Goal: Task Accomplishment & Management: Complete application form

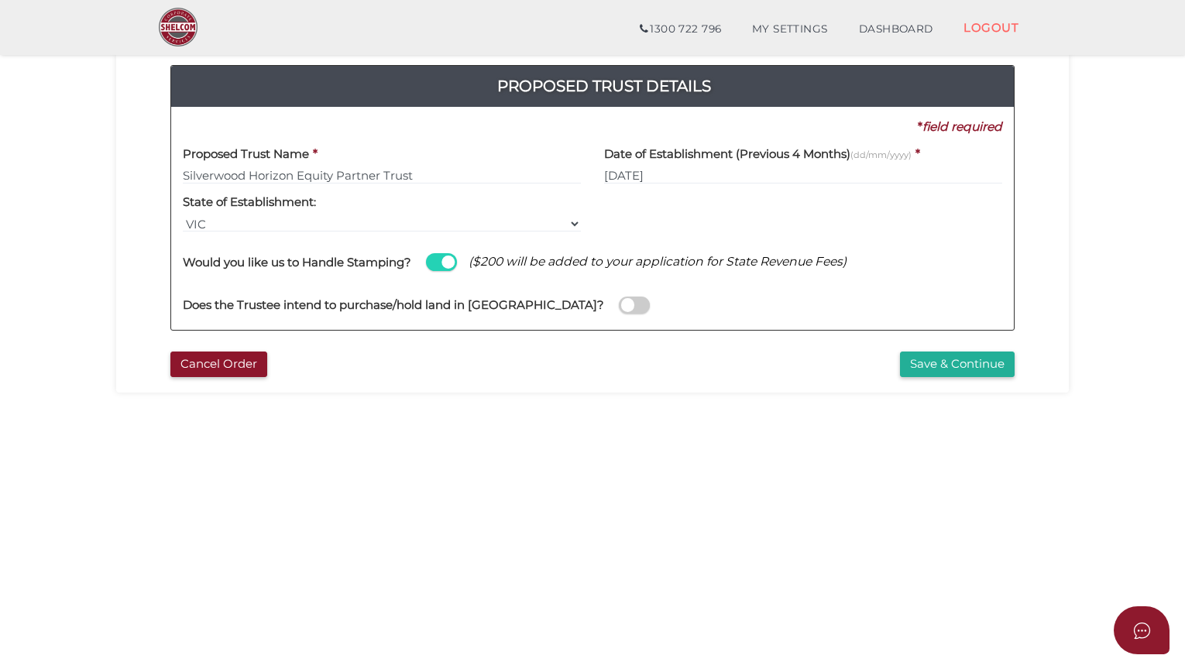
scroll to position [169, 0]
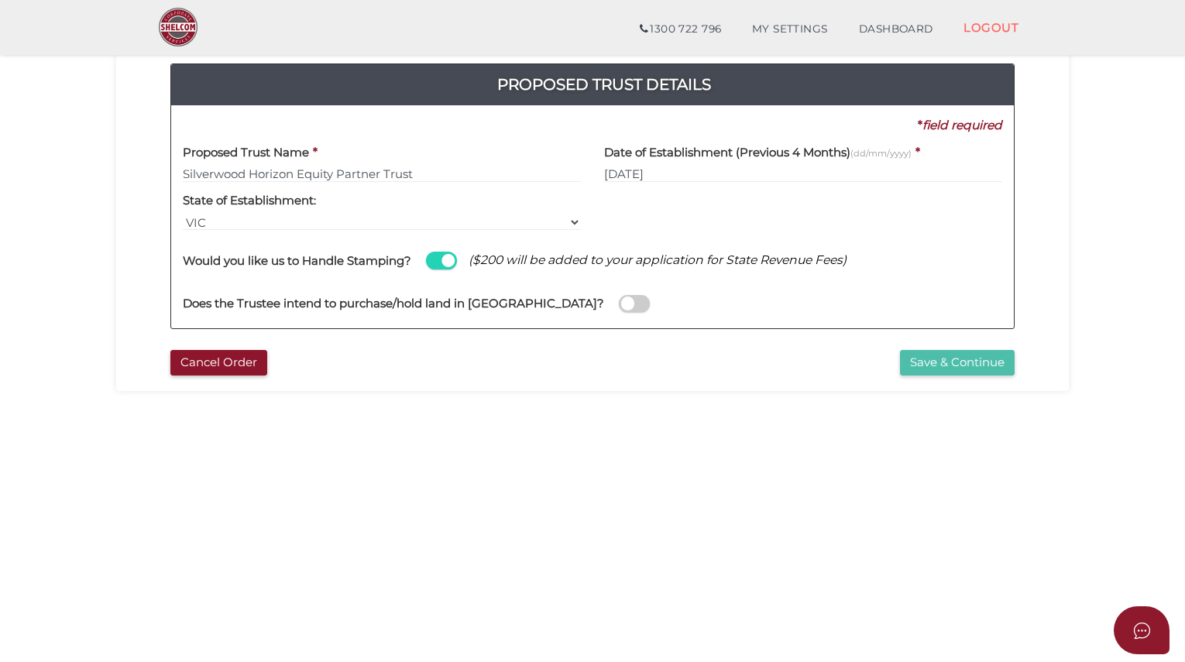
click at [959, 359] on button "Save & Continue" at bounding box center [957, 363] width 115 height 26
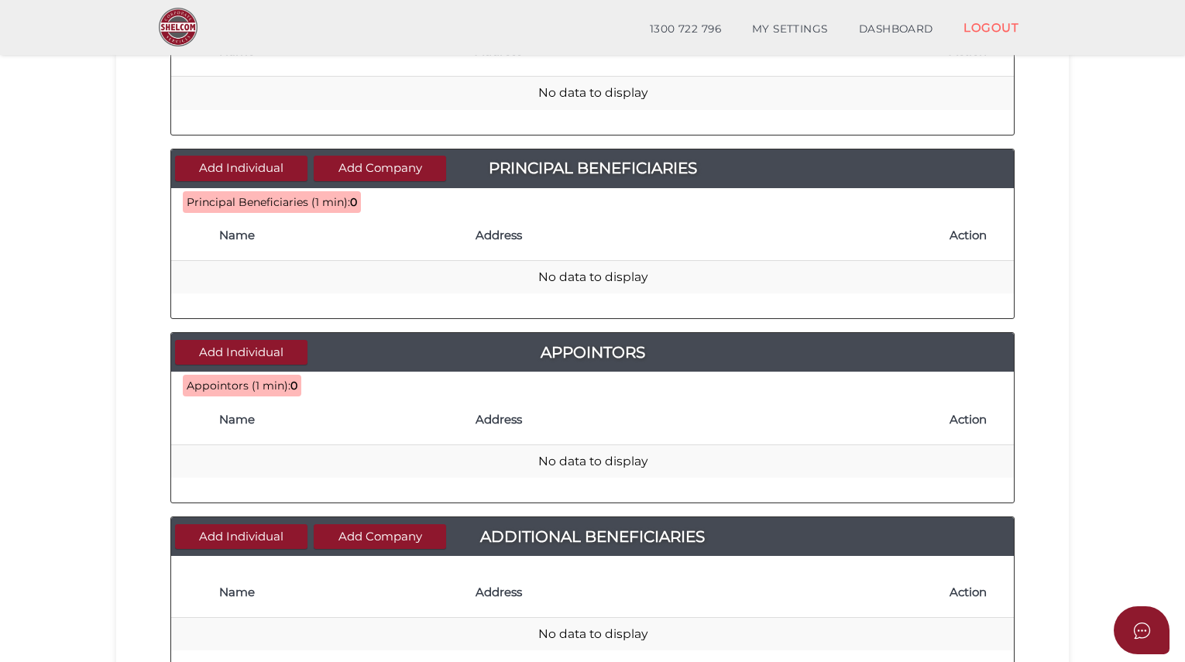
scroll to position [454, 0]
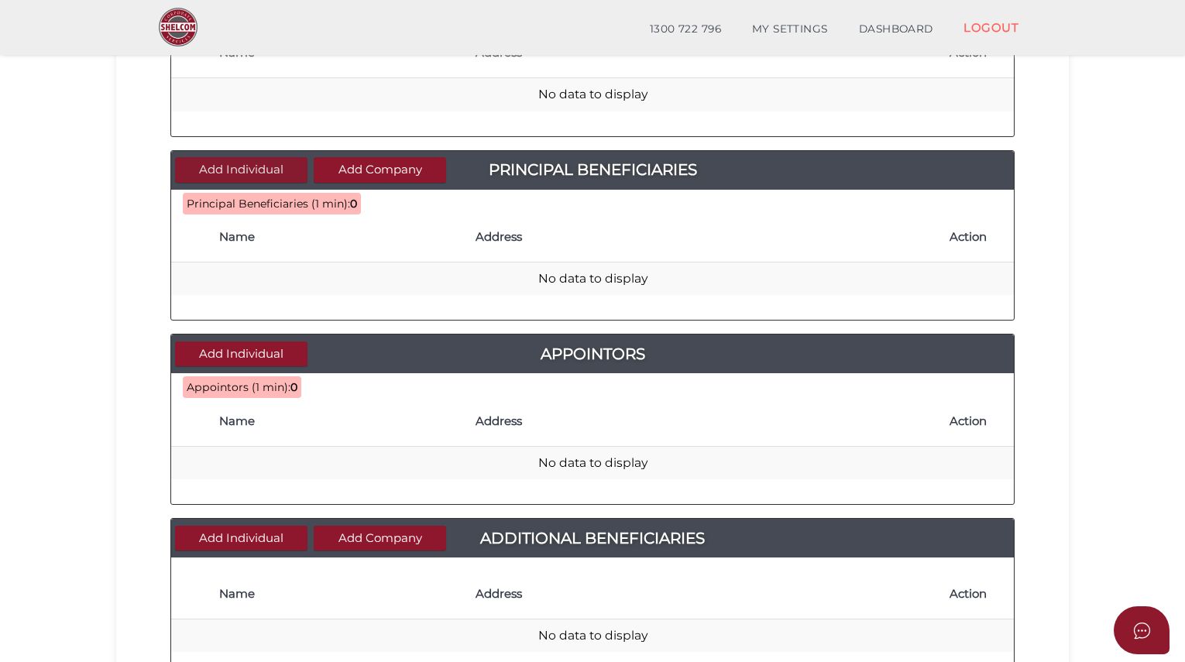
click at [256, 166] on button "Add Individual" at bounding box center [241, 170] width 132 height 26
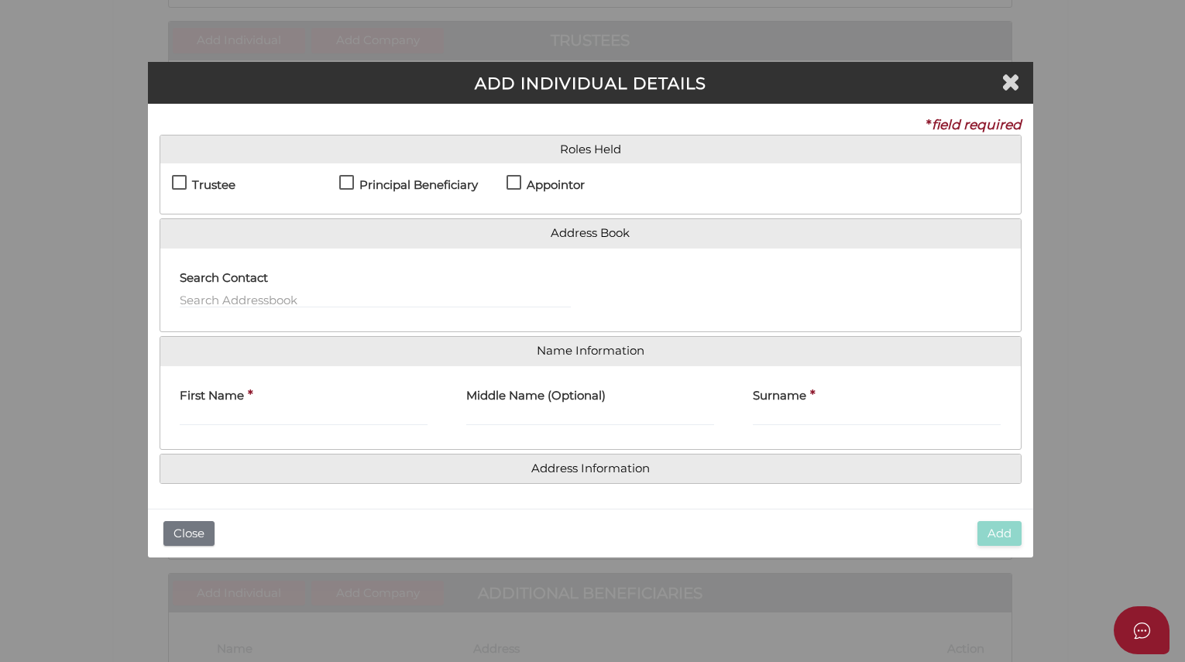
scroll to position [0, 0]
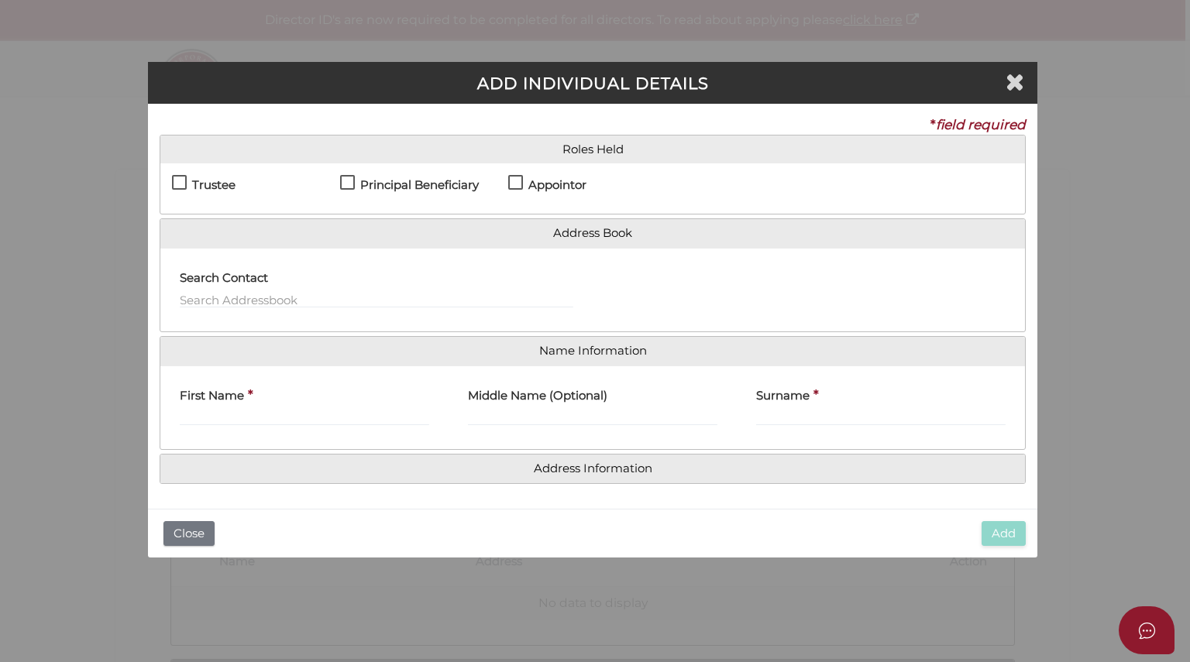
click at [352, 181] on label "Principal Beneficiary" at bounding box center [409, 188] width 139 height 19
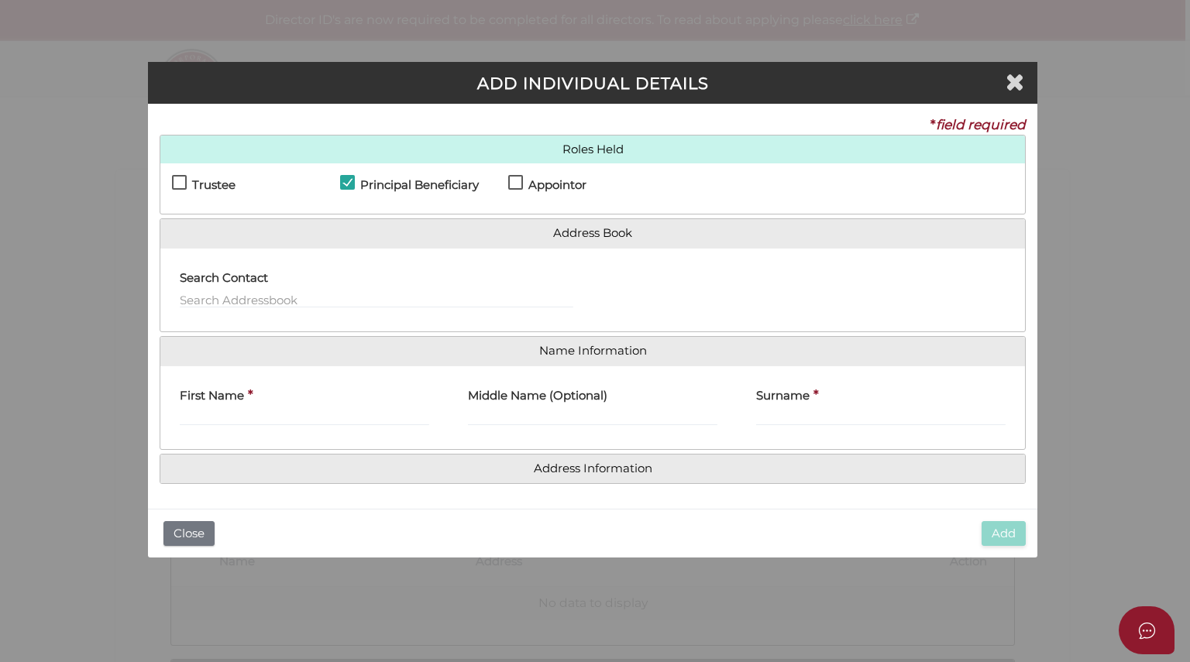
click at [353, 180] on label "Principal Beneficiary" at bounding box center [409, 188] width 139 height 19
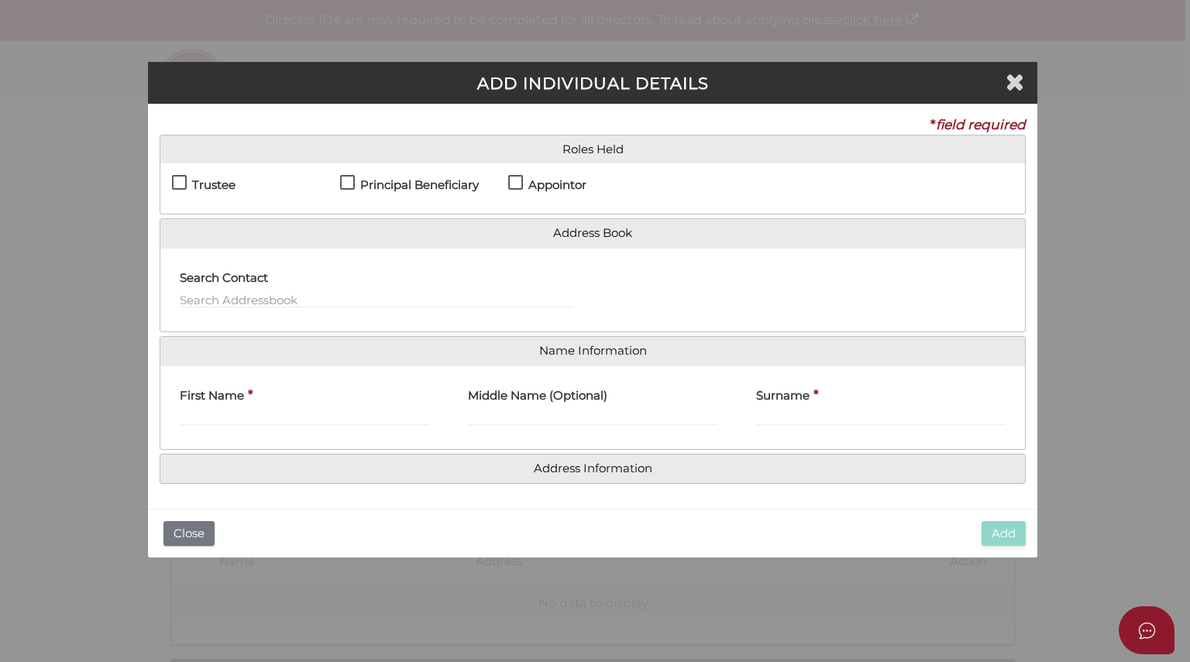
click at [356, 184] on label "Principal Beneficiary" at bounding box center [409, 188] width 139 height 19
checkbox input "true"
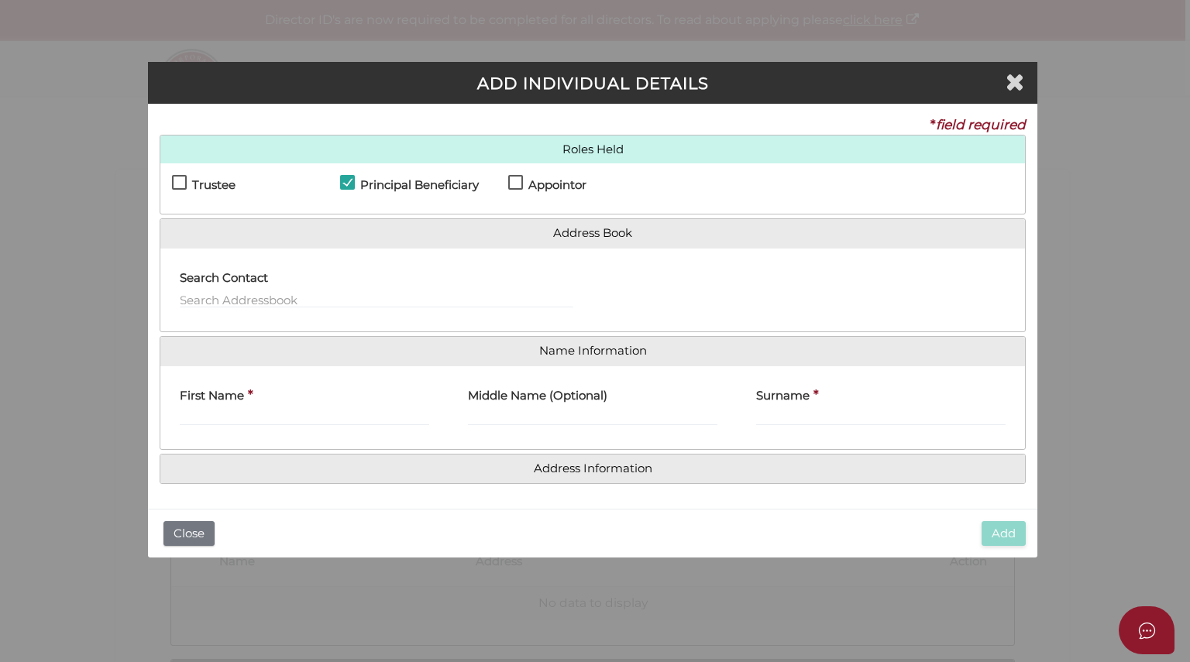
click at [225, 401] on h4 "First Name" at bounding box center [212, 396] width 64 height 13
click at [225, 409] on input "First Name" at bounding box center [304, 417] width 249 height 17
click at [1019, 81] on icon "Close" at bounding box center [1015, 81] width 19 height 23
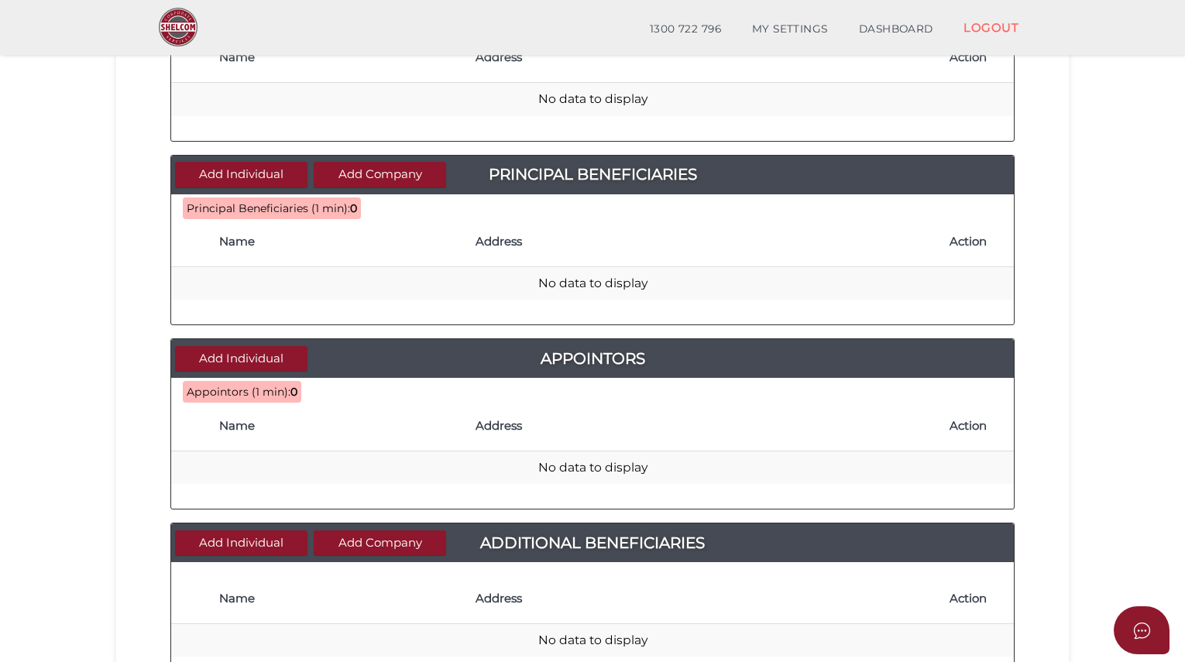
scroll to position [453, 0]
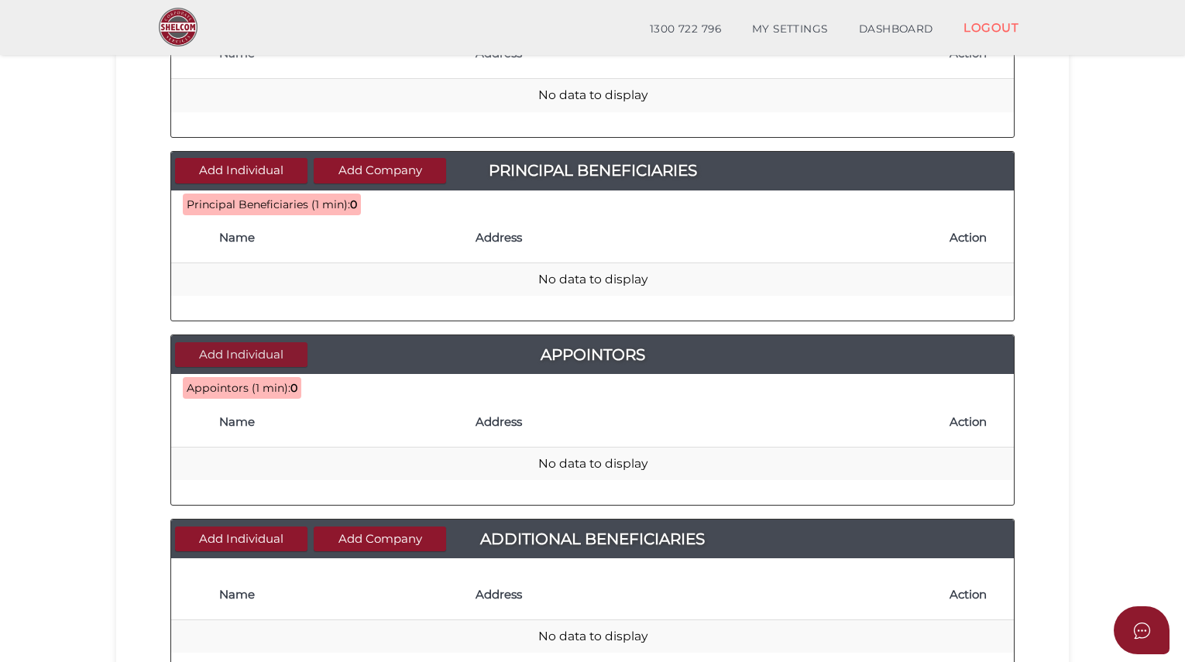
click at [239, 353] on button "Add Individual" at bounding box center [241, 355] width 132 height 26
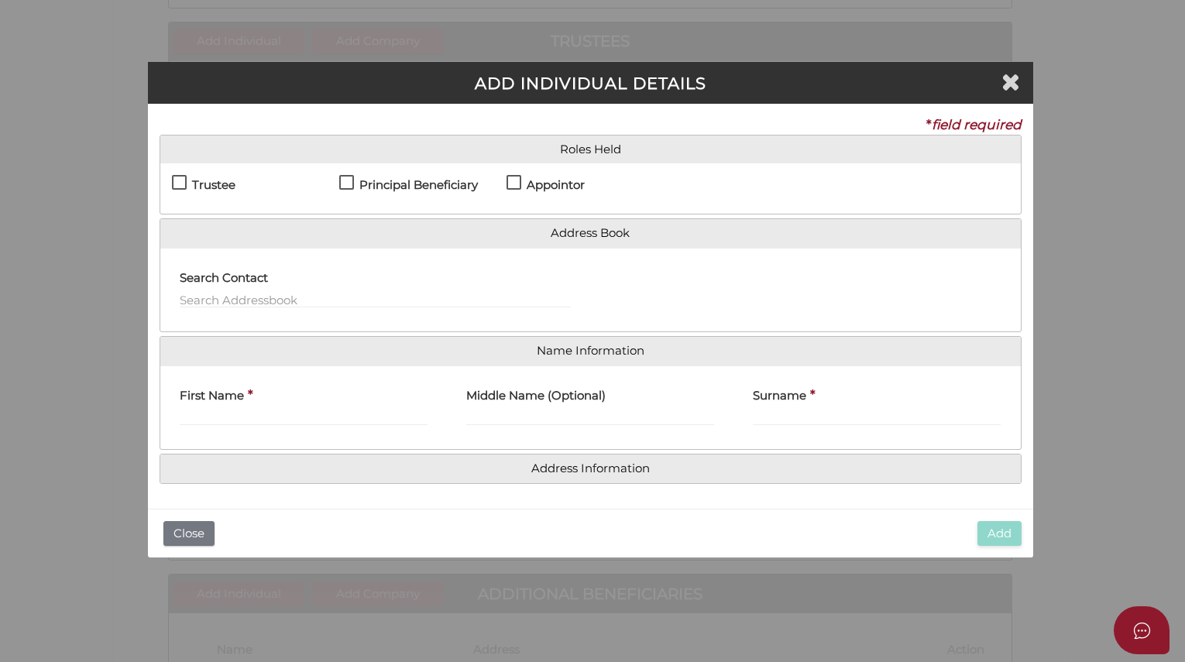
scroll to position [0, 0]
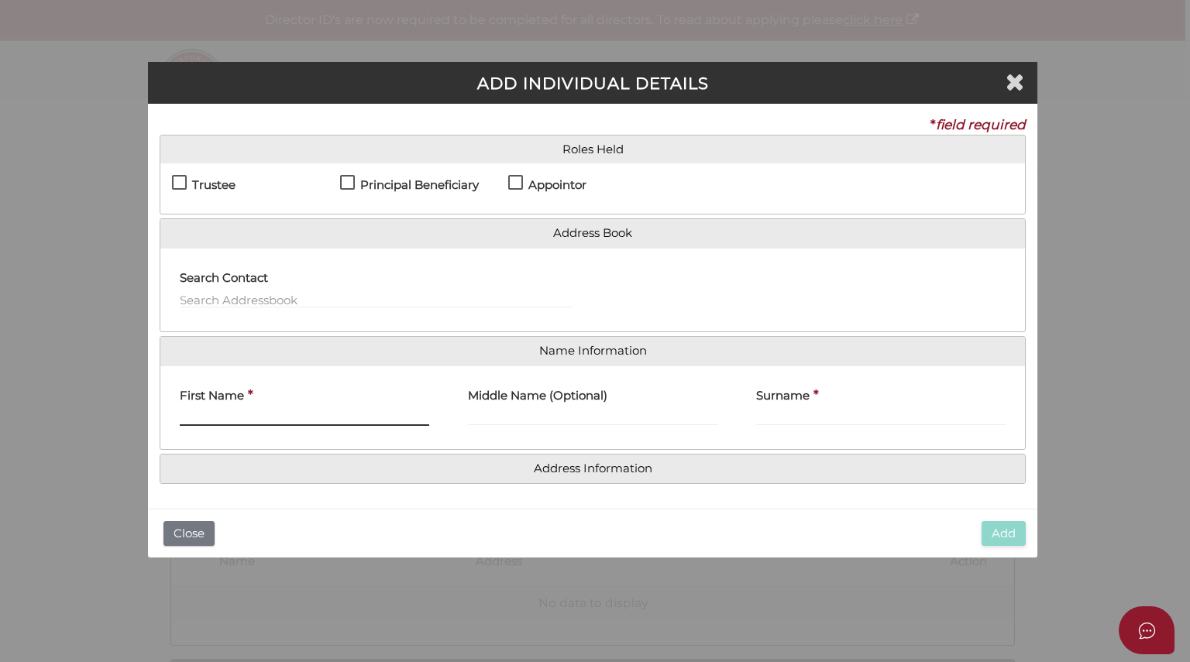
click at [221, 413] on input "First Name" at bounding box center [304, 417] width 249 height 17
type input "Georgina"
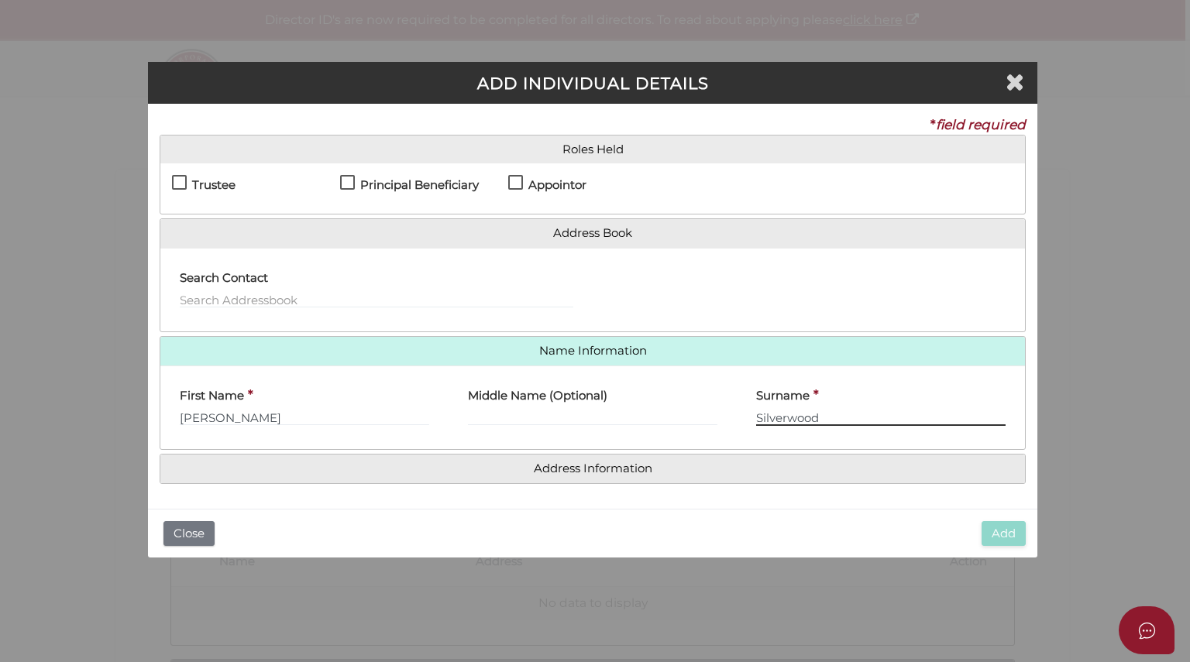
type input "Silverwood"
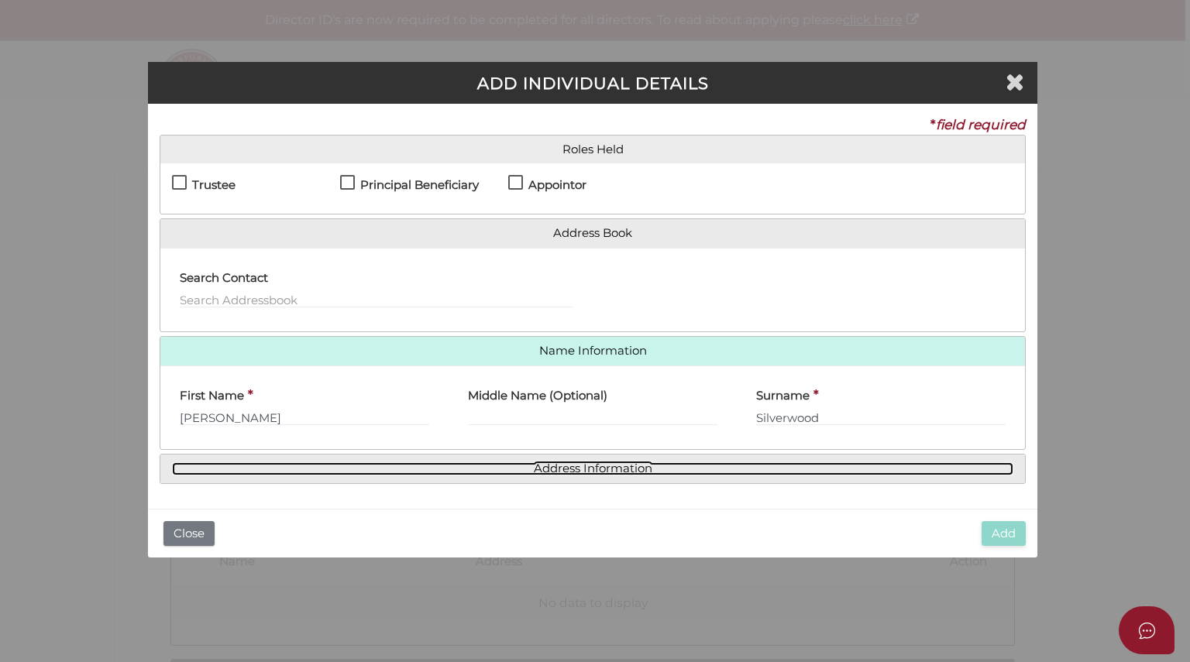
click at [591, 462] on link "Address Information" at bounding box center [592, 468] width 841 height 13
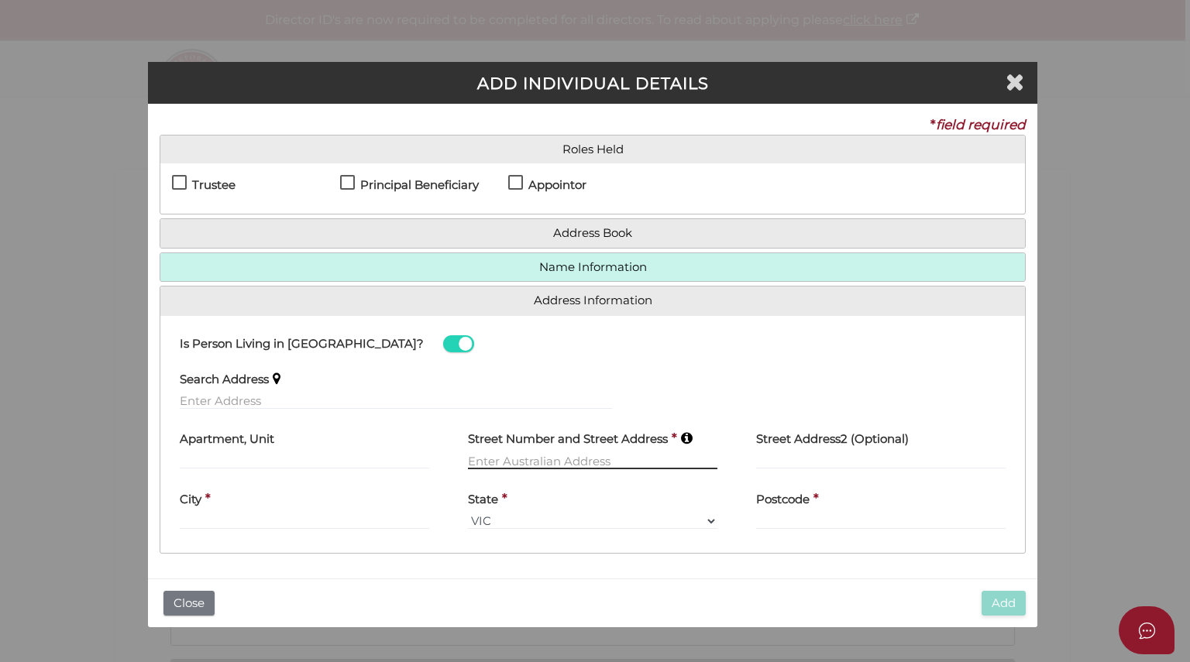
click at [502, 452] on input "text" at bounding box center [592, 460] width 249 height 17
type input "11 Malleson"
click at [200, 510] on label "City" at bounding box center [191, 497] width 22 height 32
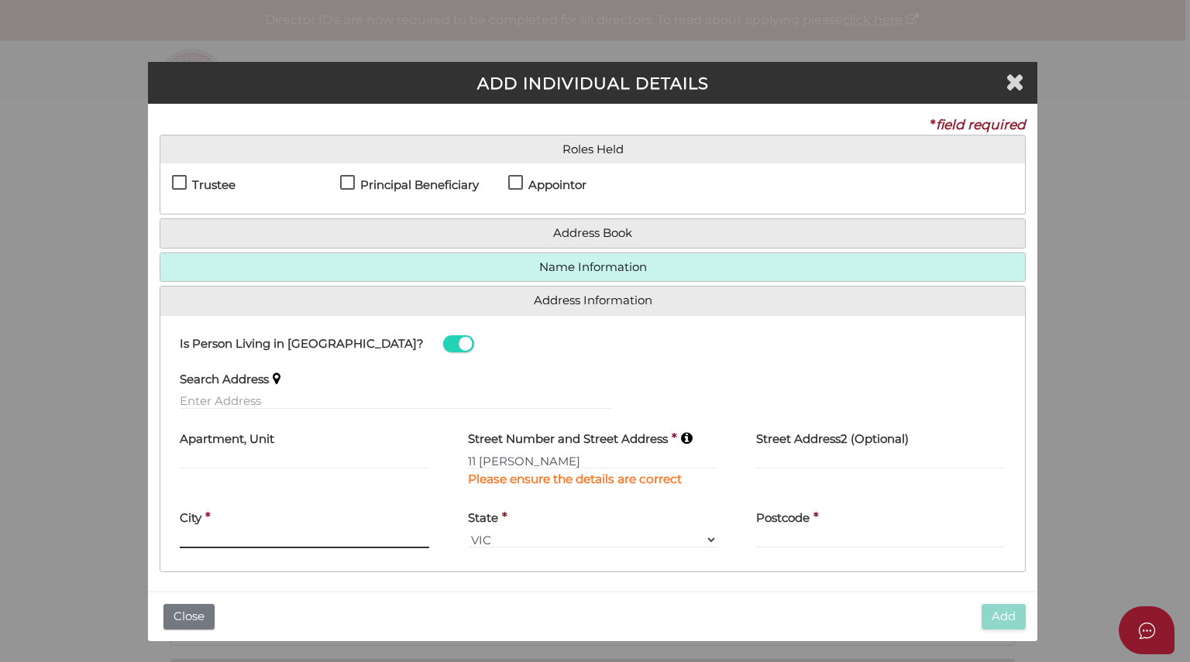
click at [201, 537] on input "text" at bounding box center [304, 539] width 249 height 17
type input "Richmond"
click at [791, 531] on input "text" at bounding box center [880, 539] width 249 height 17
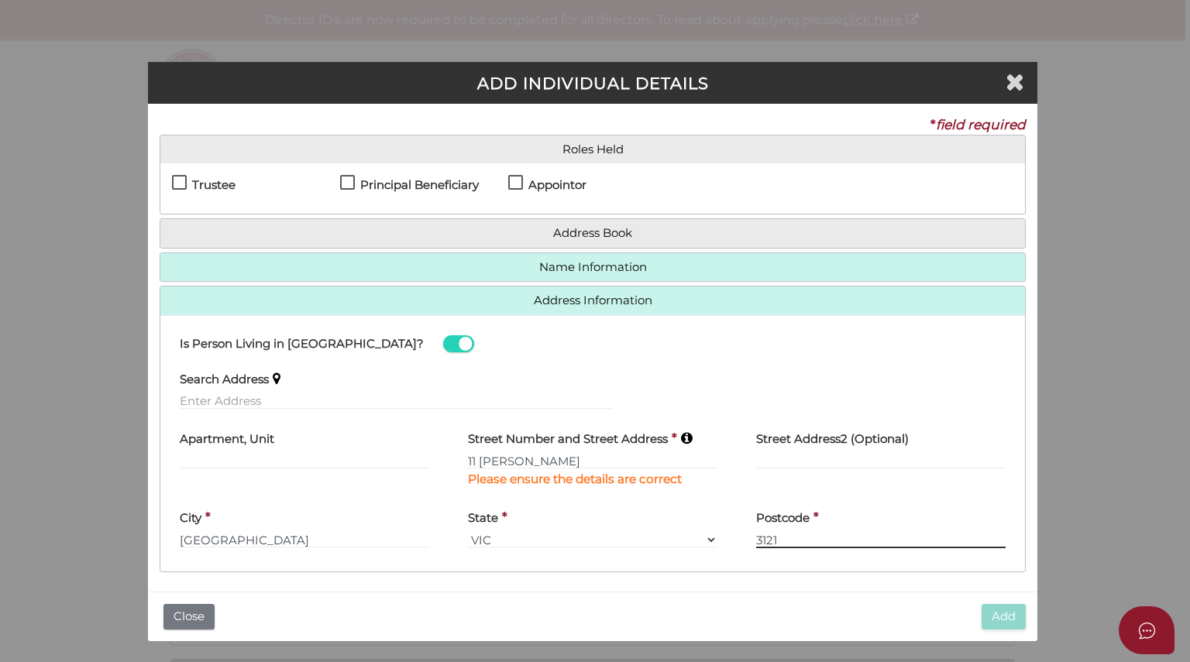
type input "3121"
click at [511, 185] on label "Appointor" at bounding box center [547, 188] width 78 height 19
checkbox input "true"
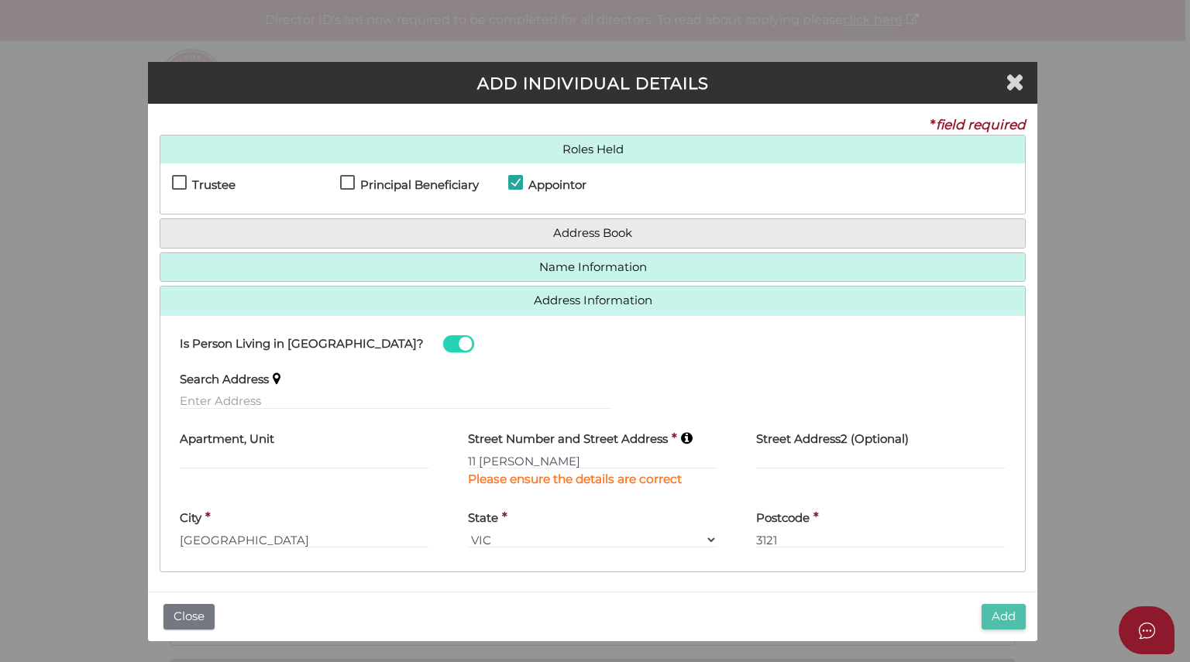
click at [1003, 617] on button "Add" at bounding box center [1004, 617] width 44 height 26
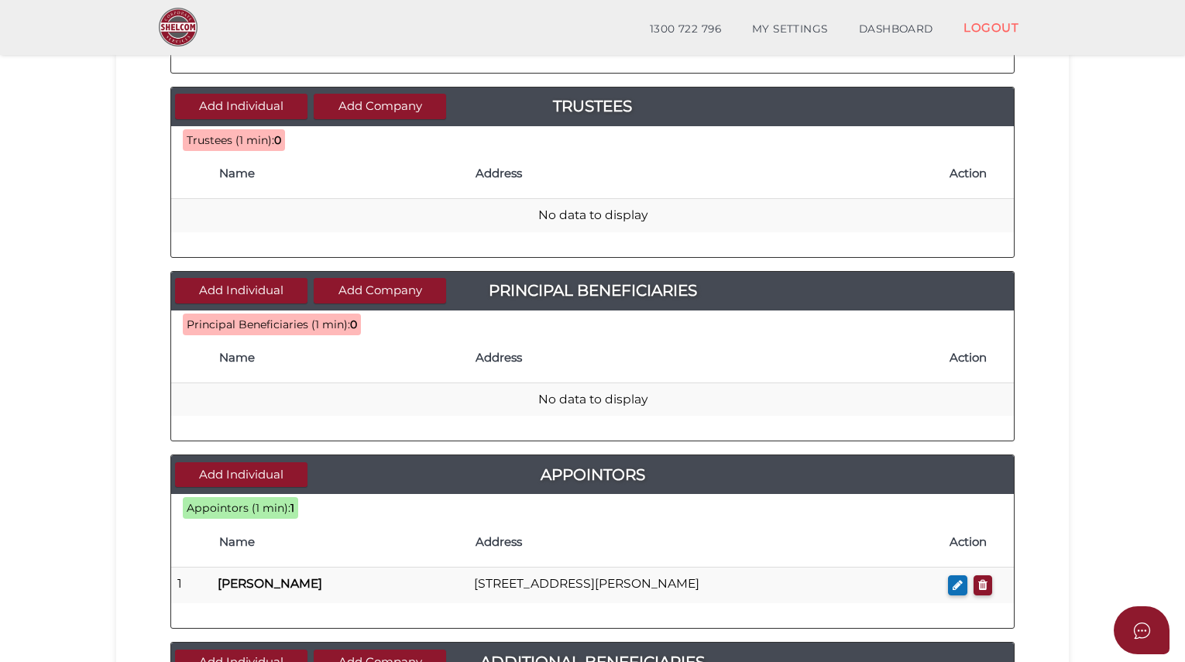
scroll to position [332, 0]
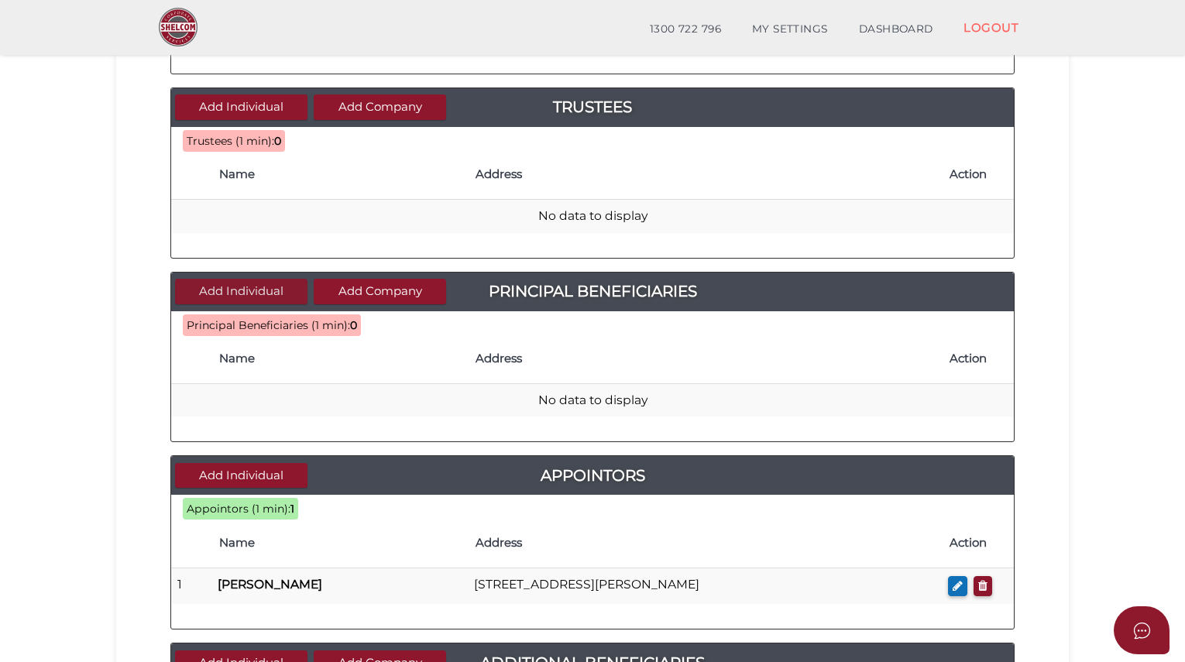
click at [259, 287] on button "Add Individual" at bounding box center [241, 292] width 132 height 26
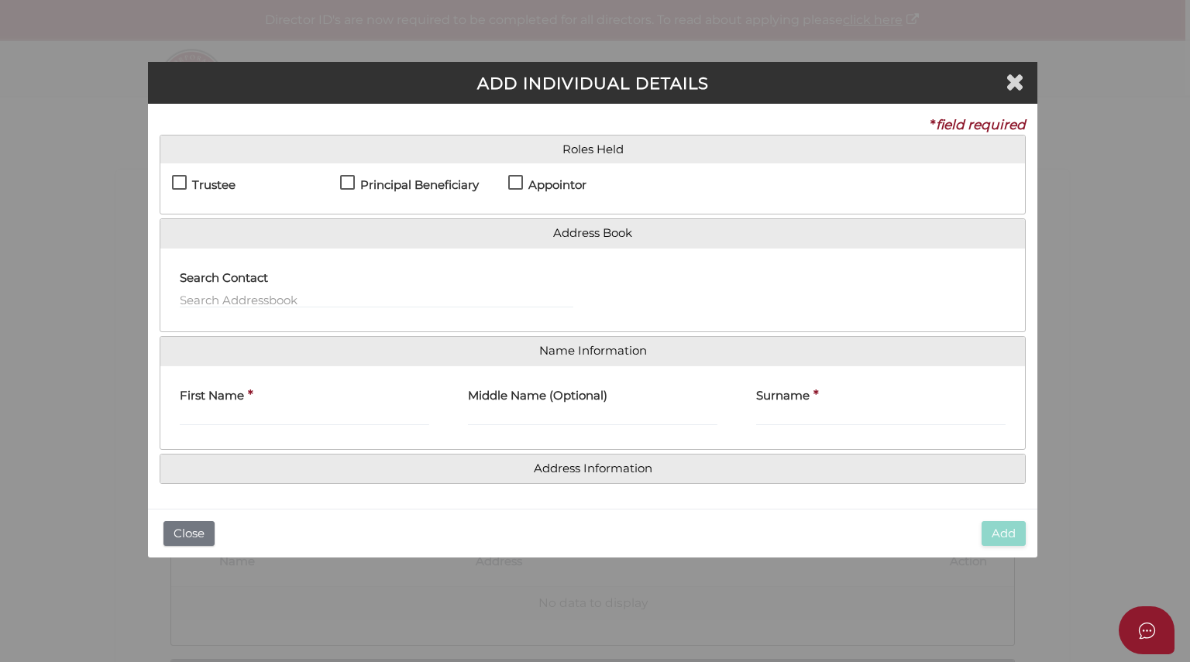
click at [346, 181] on label "Principal Beneficiary" at bounding box center [409, 188] width 139 height 19
checkbox input "true"
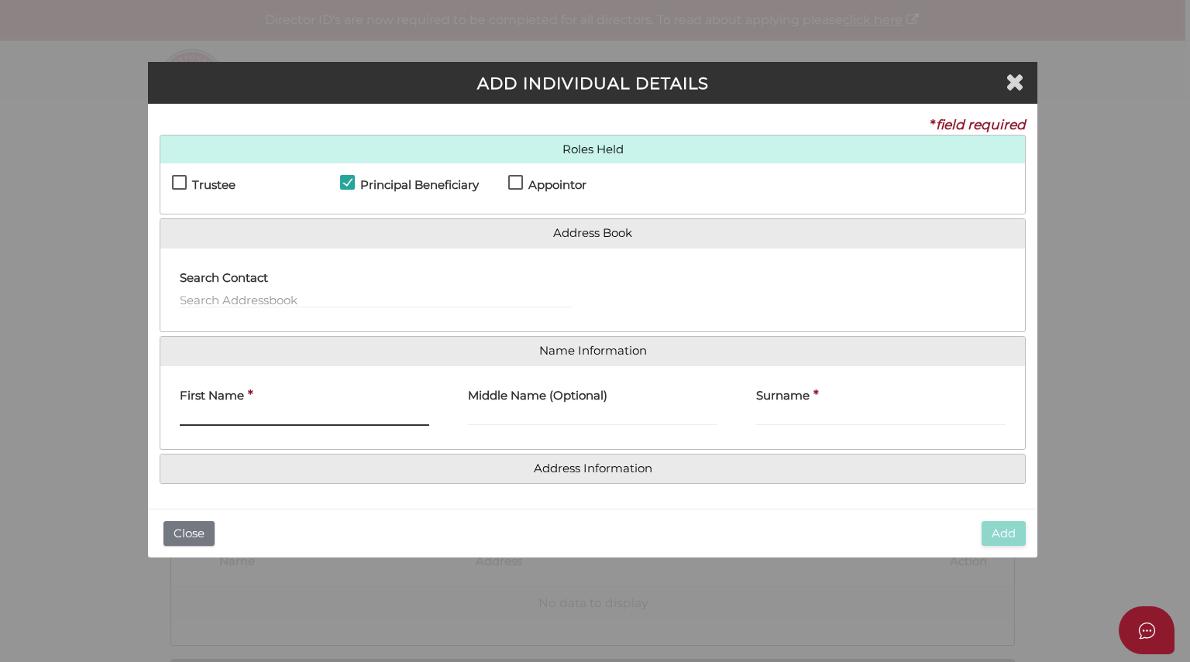
click at [229, 412] on input "First Name" at bounding box center [304, 417] width 249 height 17
type input "[PERSON_NAME]"
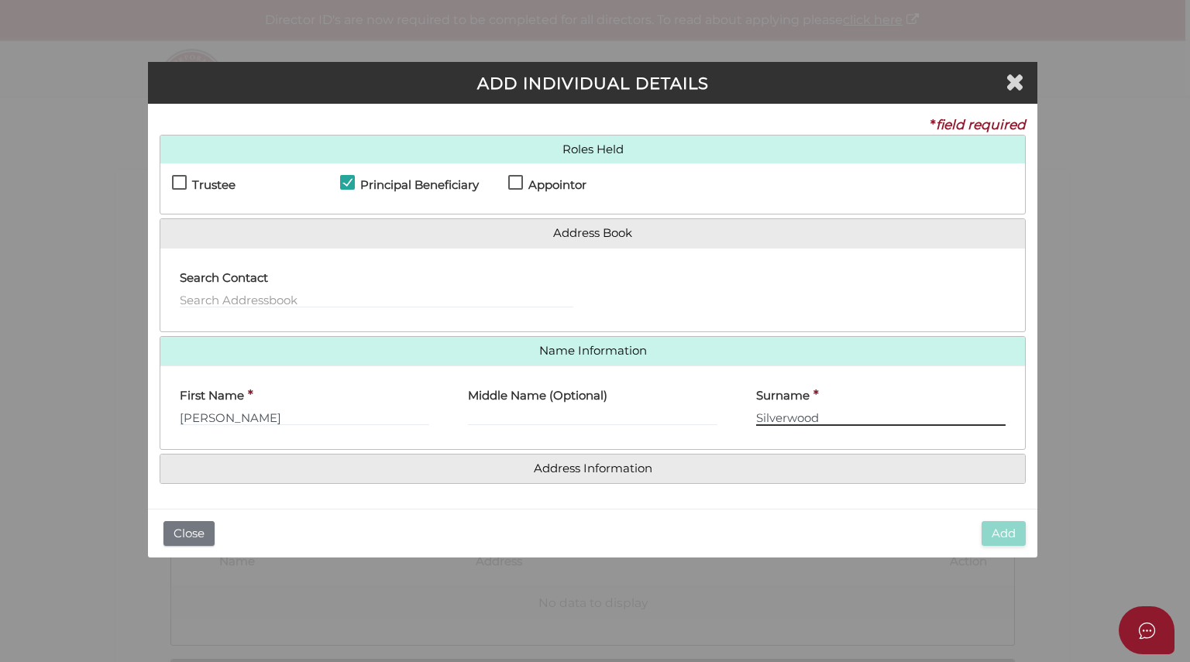
type input "Silverwood"
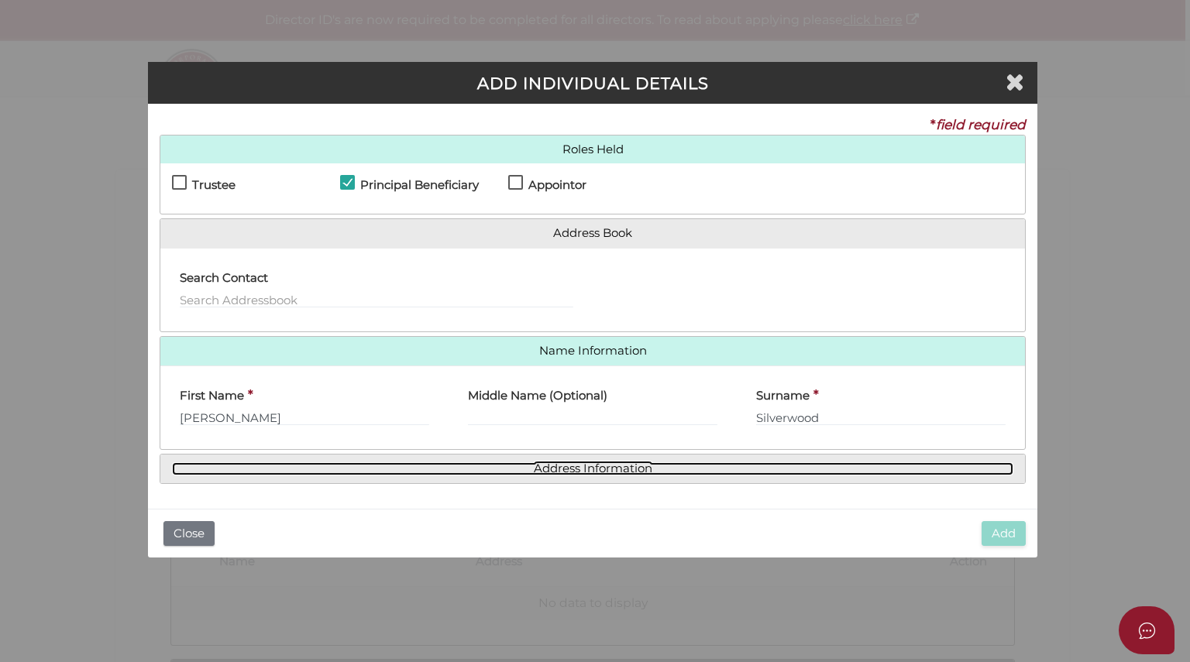
click at [607, 467] on link "Address Information" at bounding box center [592, 468] width 841 height 13
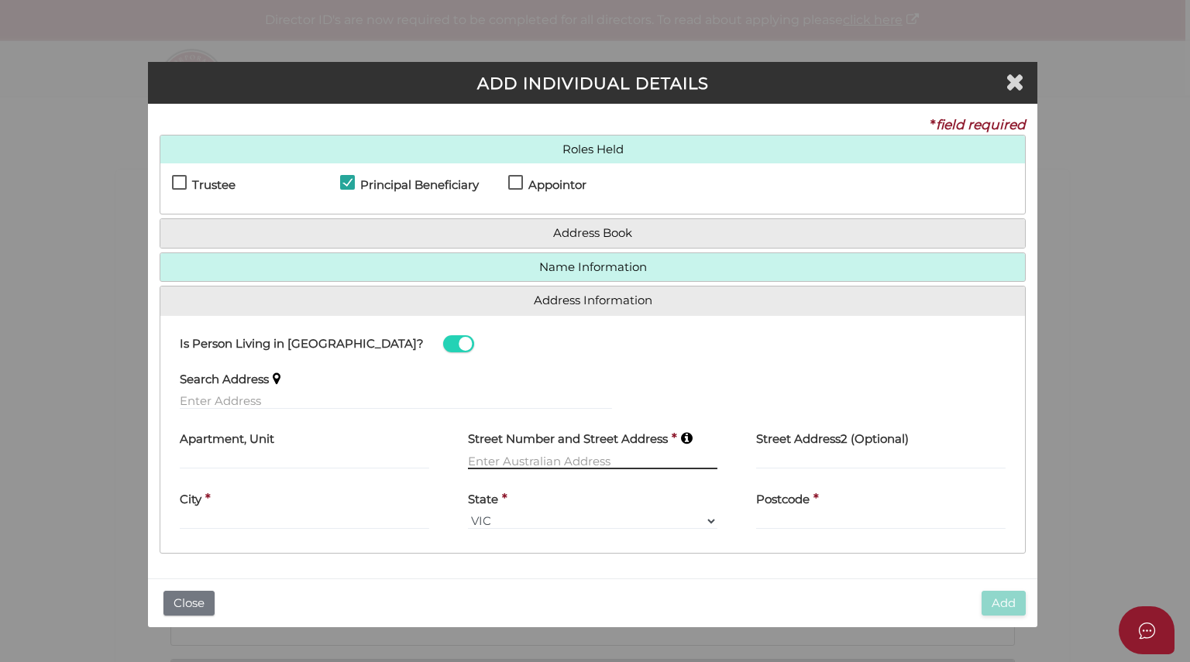
click at [546, 459] on input "text" at bounding box center [592, 460] width 249 height 17
type input "11 Malleson"
click at [212, 512] on div "City *" at bounding box center [304, 505] width 249 height 49
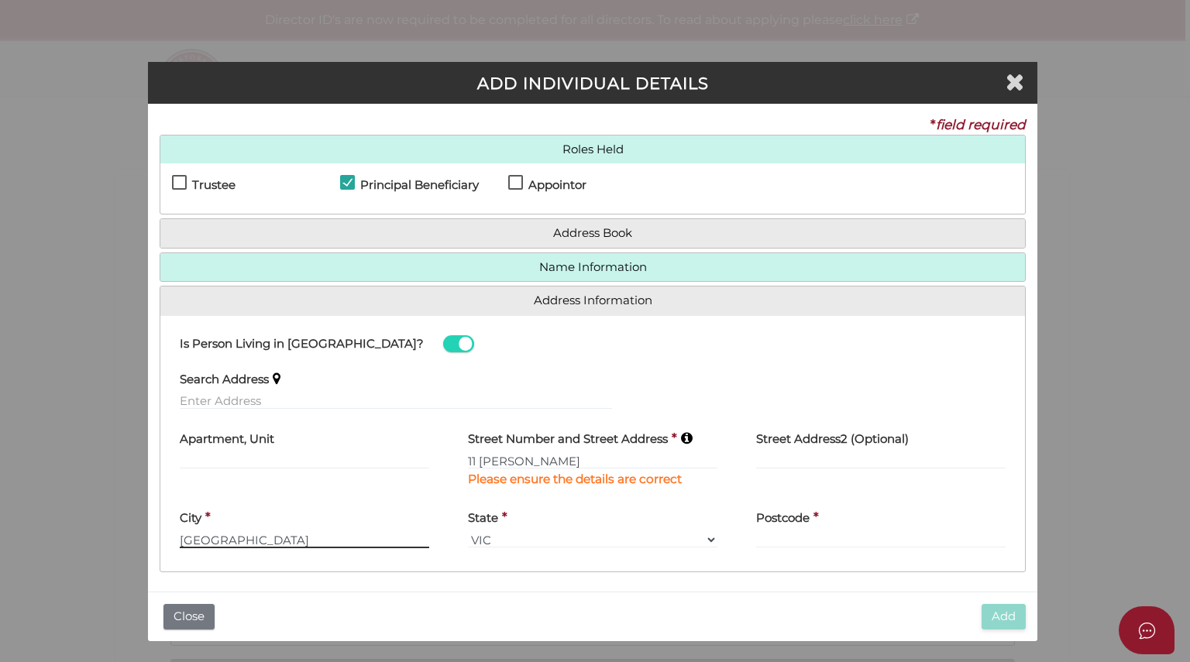
type input "Richmond"
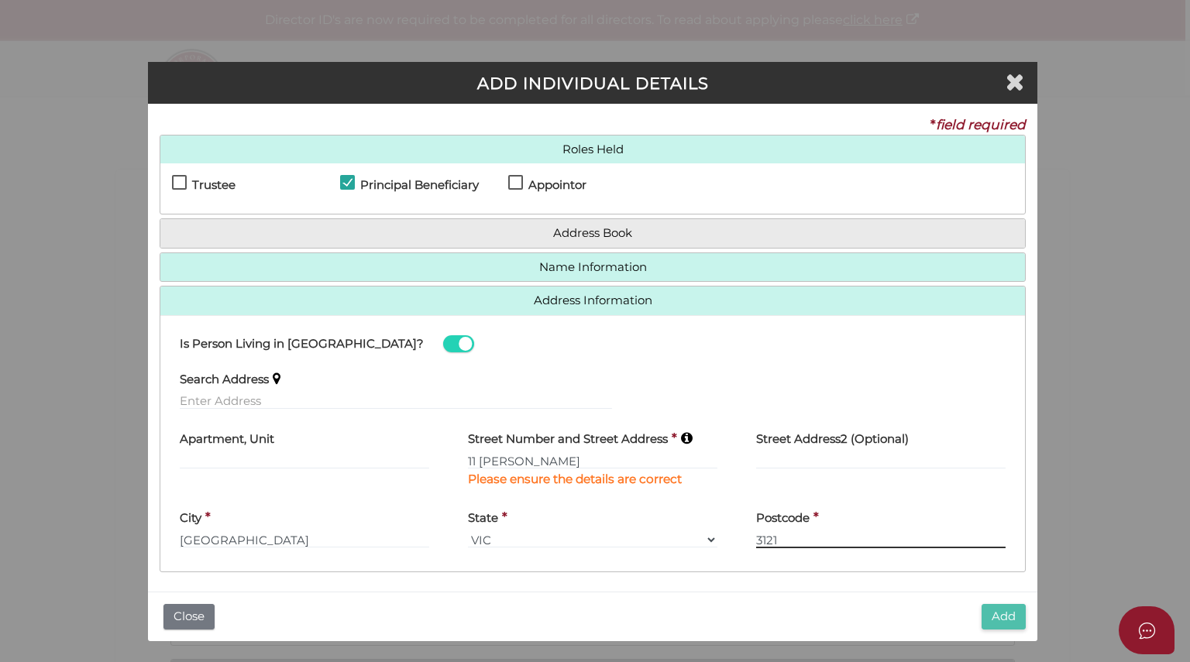
type input "3121"
click at [1007, 616] on button "Add" at bounding box center [1004, 617] width 44 height 26
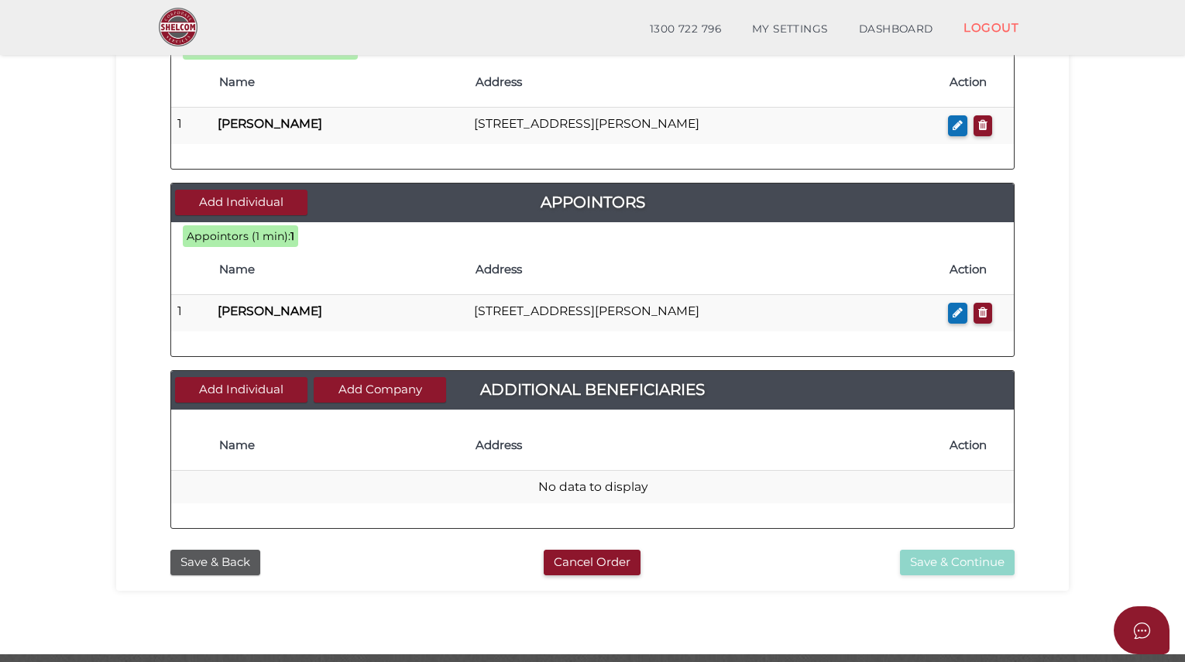
scroll to position [653, 0]
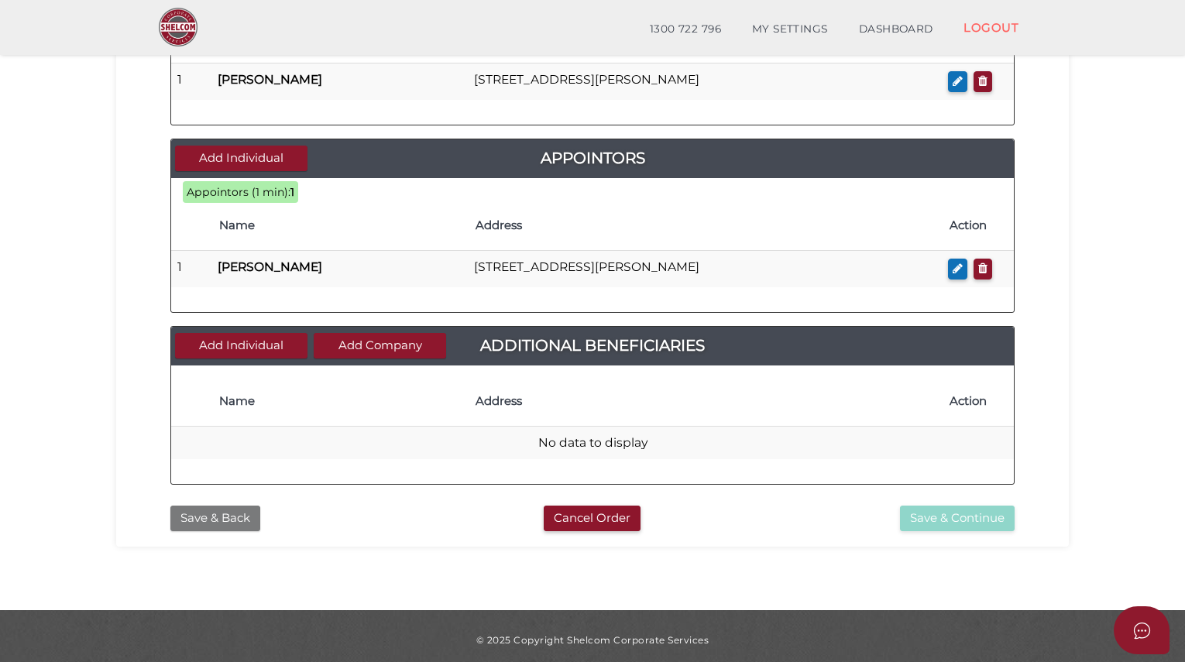
click at [211, 511] on button "Save & Back" at bounding box center [215, 519] width 90 height 26
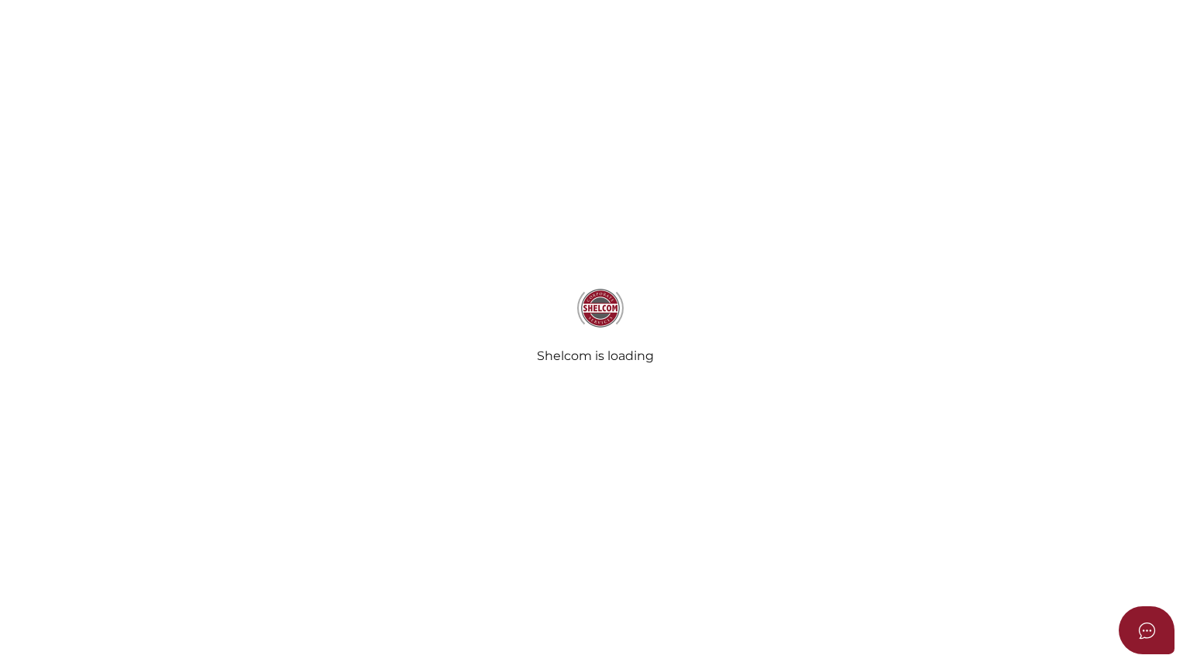
type input "Silverwood Horizon Equity Partner Trust"
type input "[DATE]"
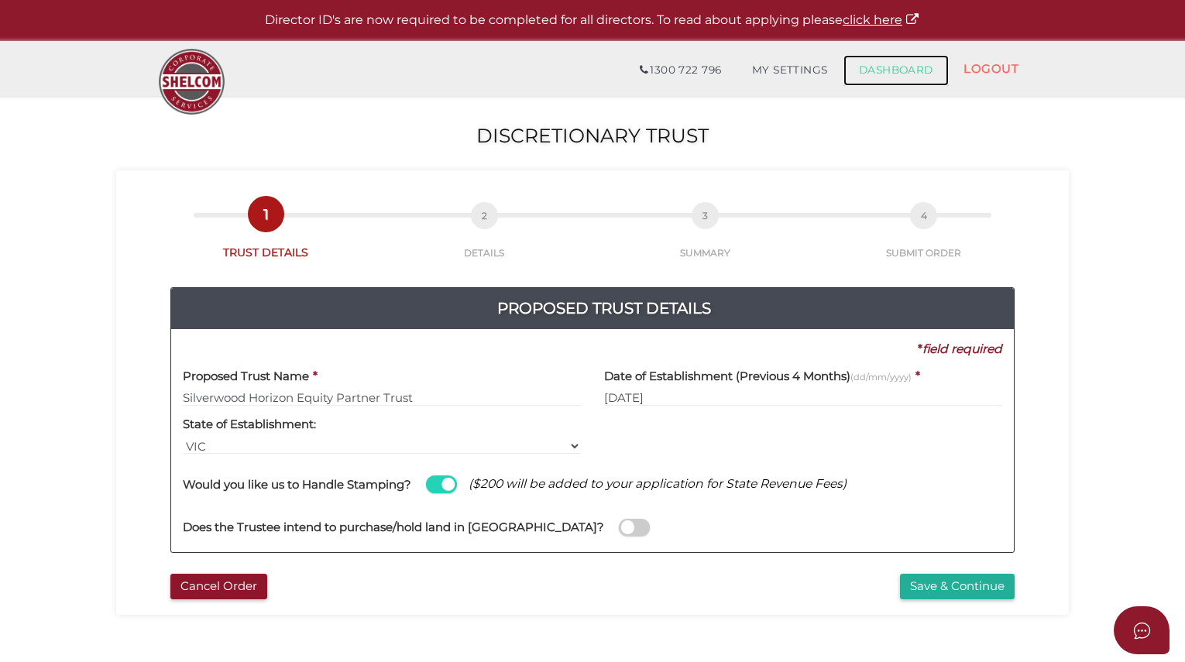
click at [878, 74] on link "DASHBOARD" at bounding box center [896, 70] width 105 height 31
